Goal: Task Accomplishment & Management: Use online tool/utility

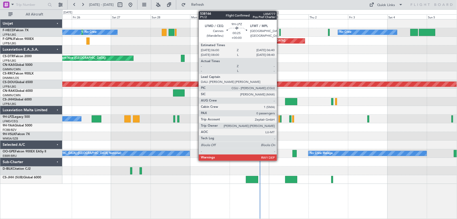
click at [279, 120] on div at bounding box center [279, 118] width 1 height 7
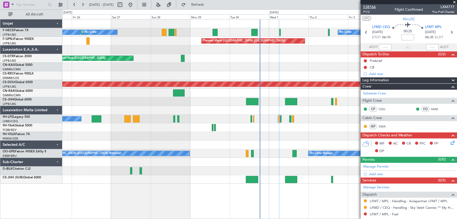
click at [373, 7] on span "538166" at bounding box center [369, 6] width 13 height 5
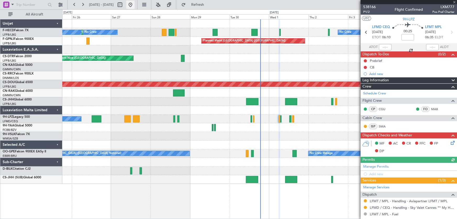
click at [135, 7] on button at bounding box center [130, 5] width 8 height 8
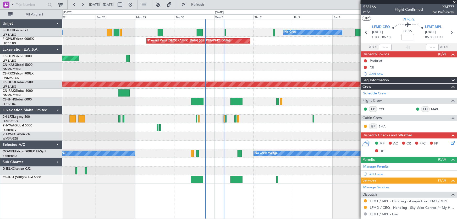
click at [185, 67] on div at bounding box center [259, 67] width 395 height 9
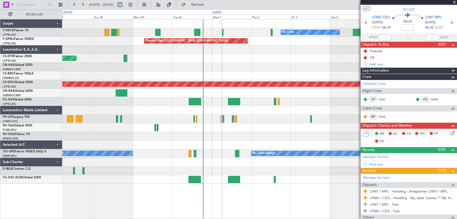
scroll to position [24, 0]
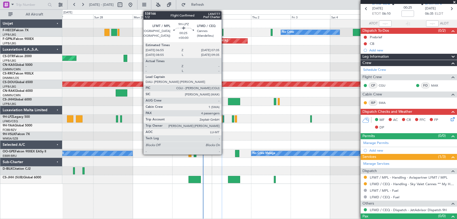
click at [224, 119] on div at bounding box center [223, 118] width 1 height 7
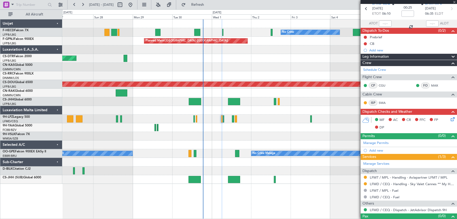
type input "4"
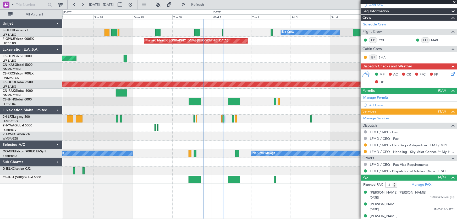
scroll to position [105, 0]
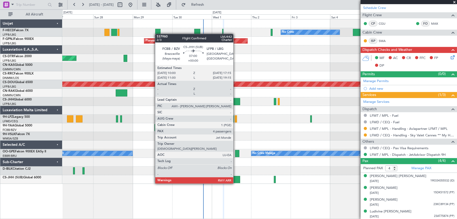
click at [236, 178] on div at bounding box center [234, 179] width 12 height 7
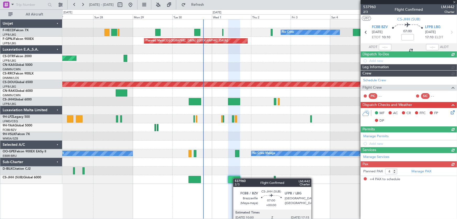
scroll to position [0, 0]
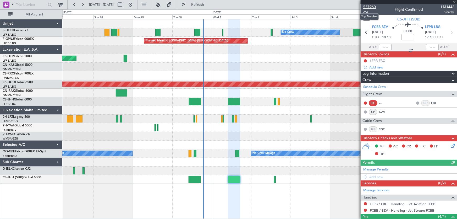
click at [374, 6] on span "537960" at bounding box center [369, 6] width 13 height 5
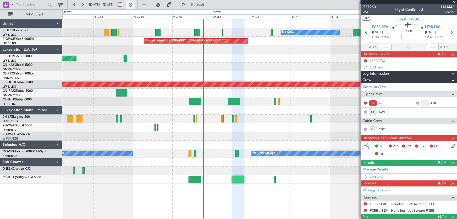
click at [135, 5] on button at bounding box center [130, 5] width 8 height 8
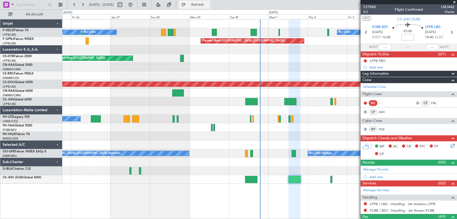
click at [209, 4] on span "Refresh" at bounding box center [198, 5] width 22 height 4
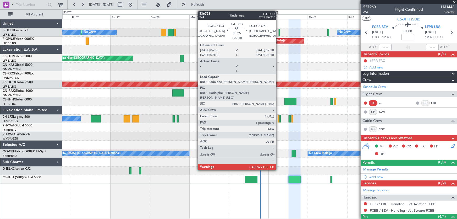
click at [279, 34] on div at bounding box center [279, 32] width 1 height 7
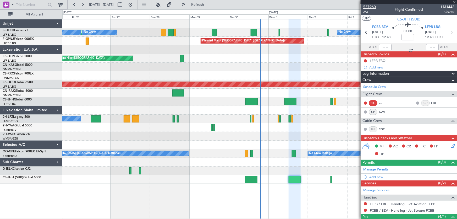
type input "+00:10"
type input "1"
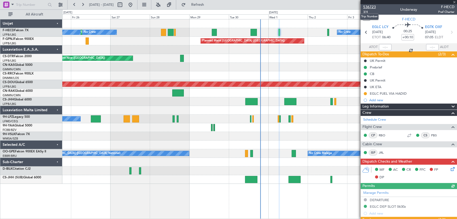
click at [369, 8] on span "536723" at bounding box center [369, 6] width 13 height 5
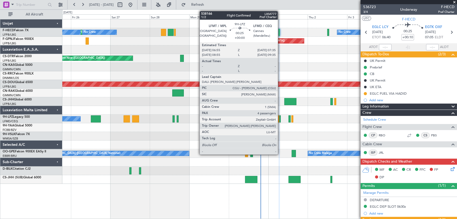
click at [280, 119] on div at bounding box center [279, 118] width 1 height 7
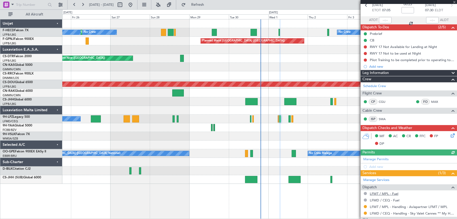
scroll to position [71, 0]
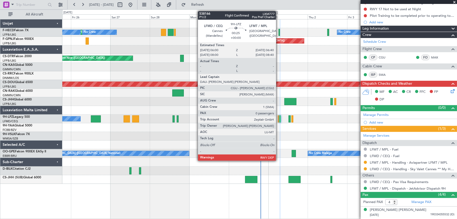
click at [278, 119] on div at bounding box center [278, 118] width 1 height 7
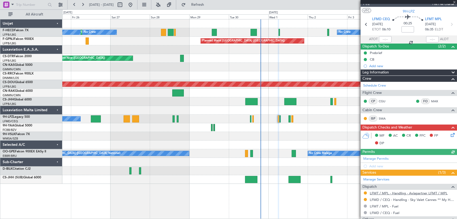
scroll to position [32, 0]
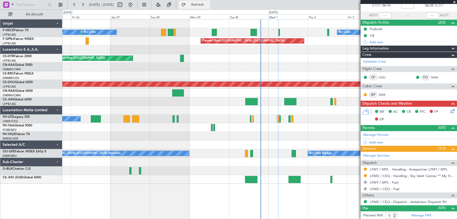
click at [208, 5] on span "Refresh" at bounding box center [198, 5] width 22 height 4
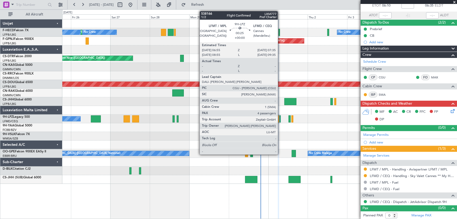
click at [280, 119] on div at bounding box center [279, 118] width 1 height 7
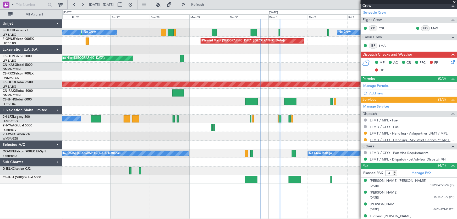
scroll to position [105, 0]
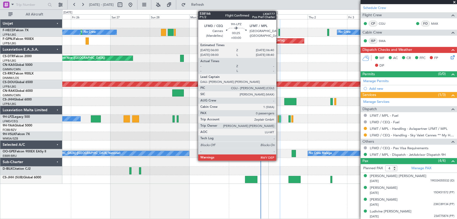
click at [279, 120] on div at bounding box center [278, 118] width 1 height 7
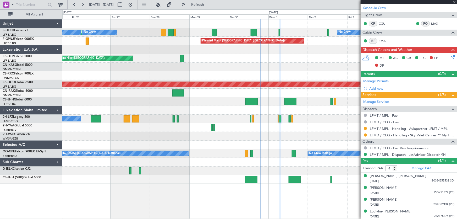
type input "0"
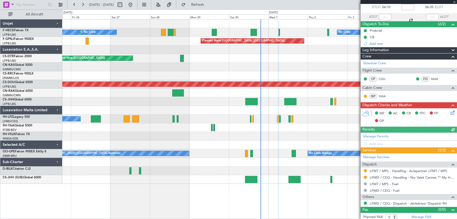
scroll to position [32, 0]
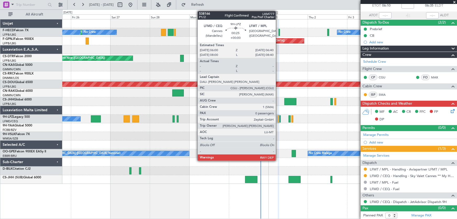
click at [278, 121] on div at bounding box center [278, 118] width 1 height 7
